Goal: Task Accomplishment & Management: Complete application form

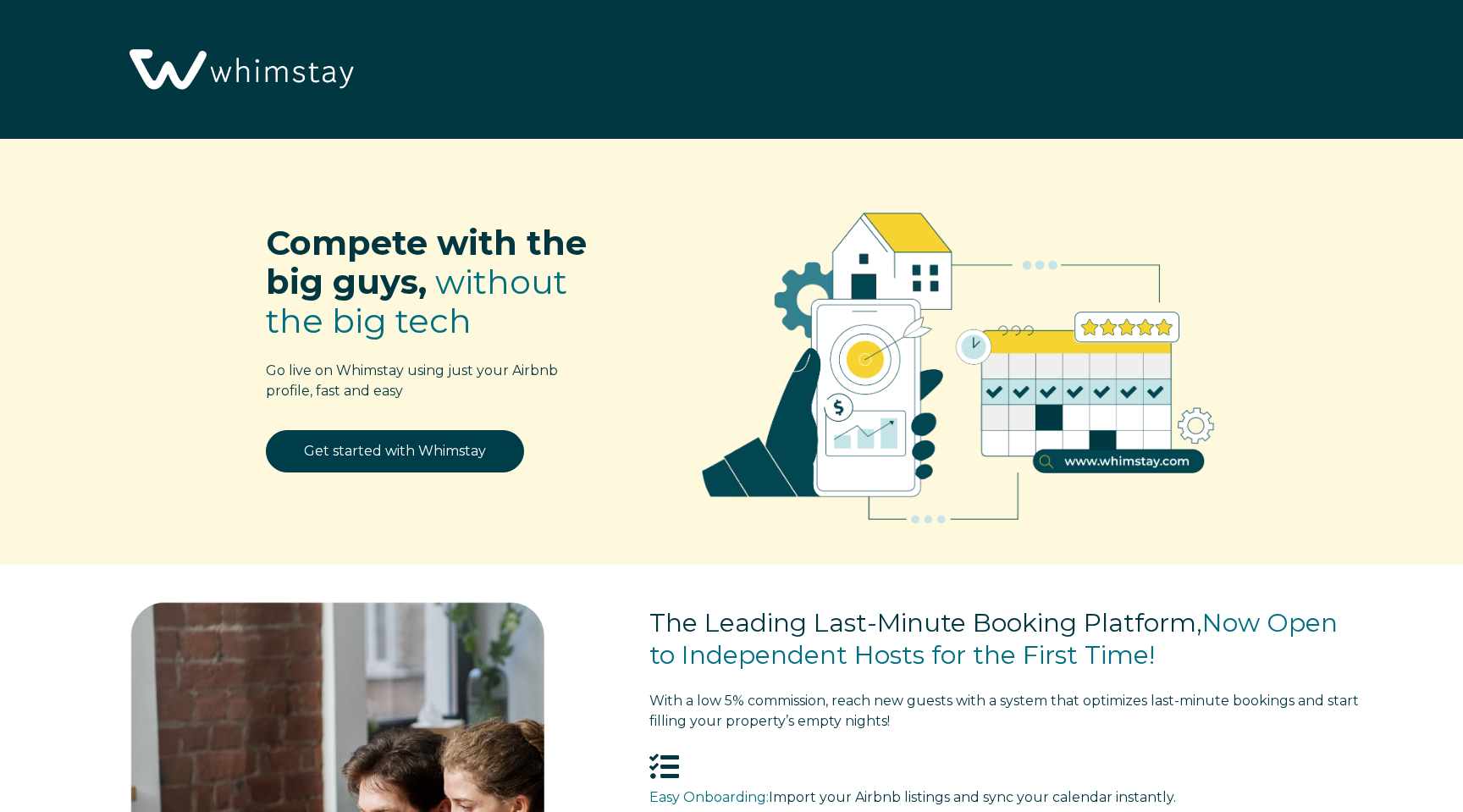
select select "US"
click at [313, 455] on link "Get started with Whimstay" at bounding box center [395, 451] width 258 height 42
select select "US"
click at [313, 451] on link "Get started with Whimstay" at bounding box center [395, 451] width 258 height 42
select select "US"
